Goal: Task Accomplishment & Management: Manage account settings

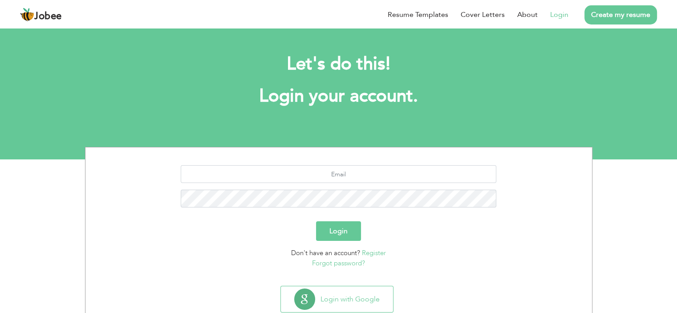
click at [561, 16] on link "Login" at bounding box center [559, 14] width 18 height 11
click at [555, 11] on link "Login" at bounding box center [559, 14] width 18 height 11
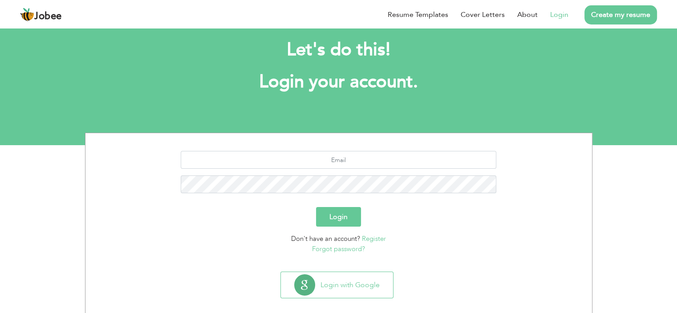
scroll to position [24, 0]
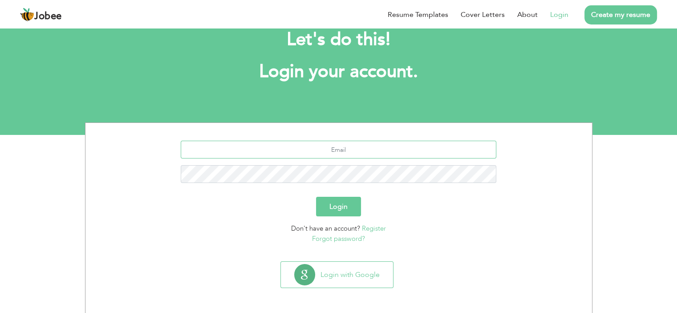
click at [345, 152] on input "text" at bounding box center [339, 150] width 316 height 18
type input "a"
click at [557, 12] on link "Login" at bounding box center [559, 14] width 18 height 11
click at [46, 12] on span "Jobee" at bounding box center [48, 17] width 28 height 10
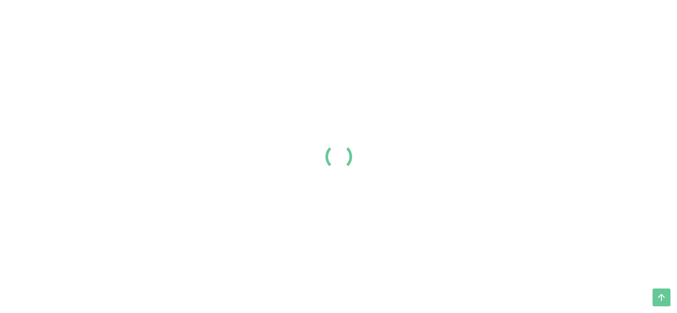
scroll to position [1546, 0]
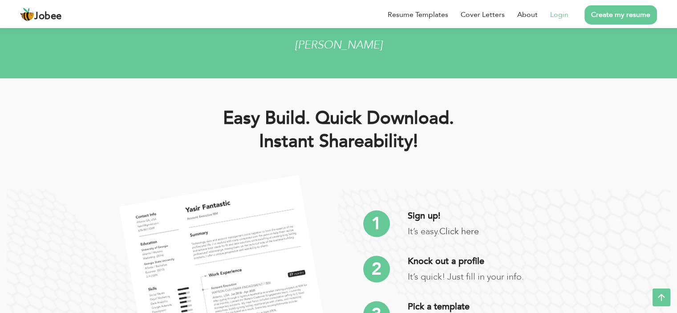
click at [561, 13] on link "Login" at bounding box center [559, 14] width 18 height 11
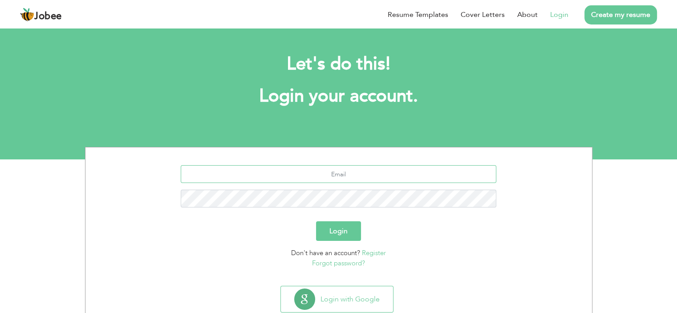
click at [294, 172] on input "text" at bounding box center [339, 174] width 316 height 18
type input "asmakhalil056@gmail.com"
click at [335, 234] on button "Login" at bounding box center [338, 231] width 45 height 20
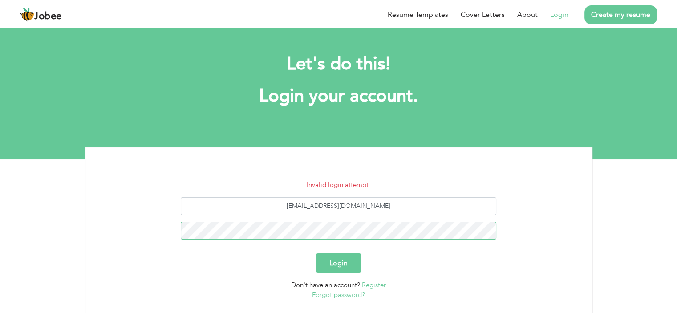
click at [316, 253] on button "Login" at bounding box center [338, 263] width 45 height 20
click at [347, 256] on button "Login" at bounding box center [338, 263] width 45 height 20
click at [340, 260] on button "Login" at bounding box center [338, 263] width 45 height 20
drag, startPoint x: 337, startPoint y: 185, endPoint x: 429, endPoint y: 184, distance: 92.6
click at [429, 184] on li "Invalid login attempt." at bounding box center [338, 185] width 493 height 10
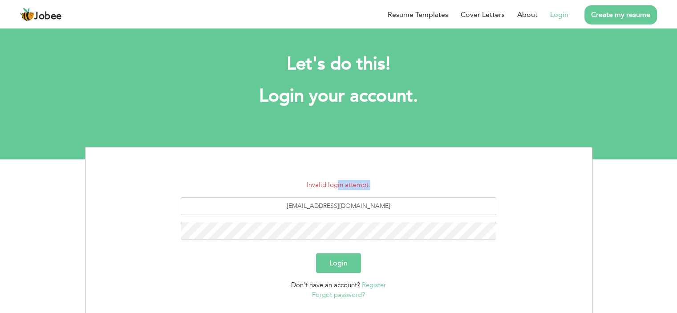
click at [429, 184] on li "Invalid login attempt." at bounding box center [338, 185] width 493 height 10
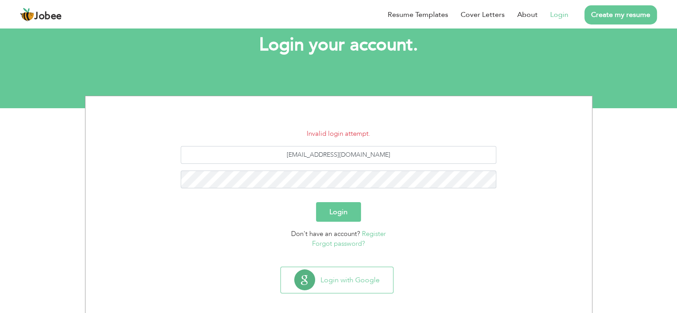
scroll to position [56, 0]
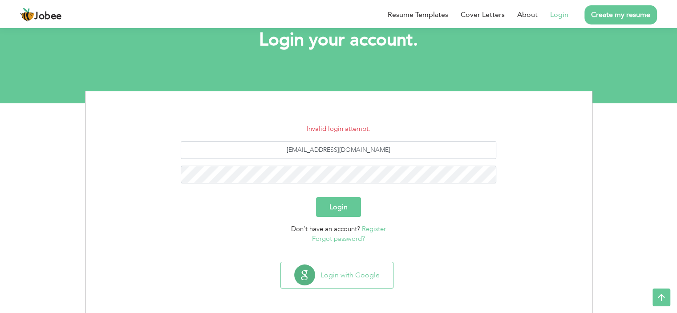
click at [348, 240] on link "Forgot password?" at bounding box center [338, 238] width 53 height 9
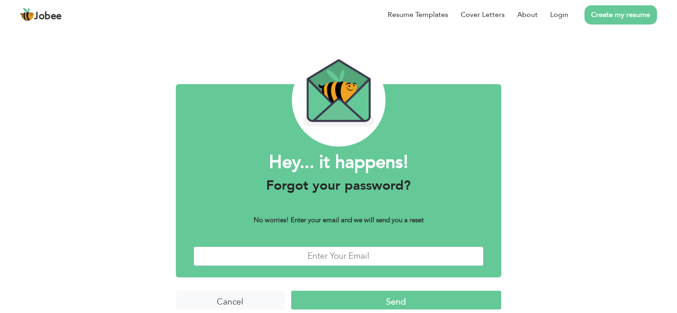
scroll to position [19, 0]
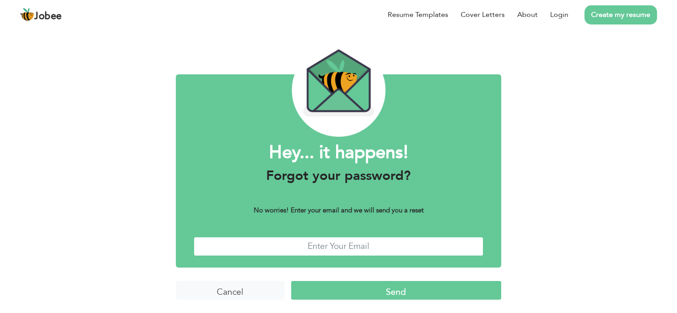
click at [326, 244] on input "text" at bounding box center [339, 246] width 290 height 19
type input "asmakhalil056@gmail.com"
click at [339, 283] on input "Send" at bounding box center [396, 290] width 210 height 19
